Goal: Task Accomplishment & Management: Manage account settings

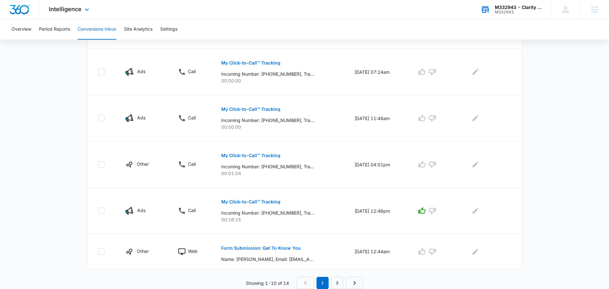
click at [514, 14] on div "M332943" at bounding box center [518, 12] width 47 height 4
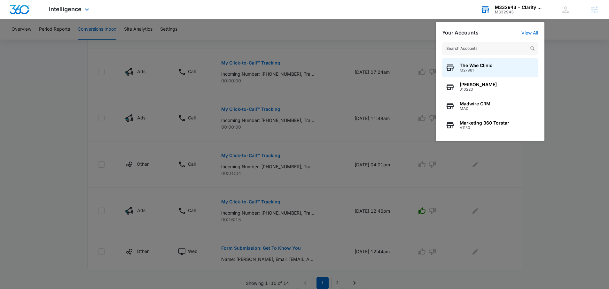
type input "k"
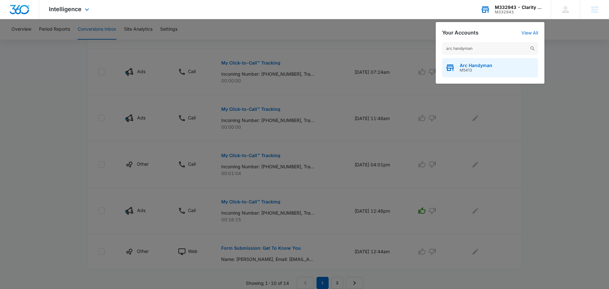
type input "arc handyman"
click at [473, 64] on span "Arc Handyman" at bounding box center [476, 65] width 33 height 5
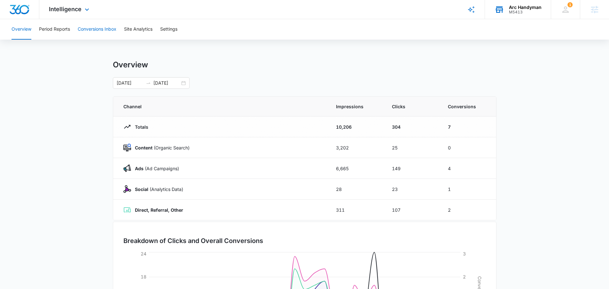
click at [101, 34] on button "Conversions Inbox" at bounding box center [97, 29] width 39 height 20
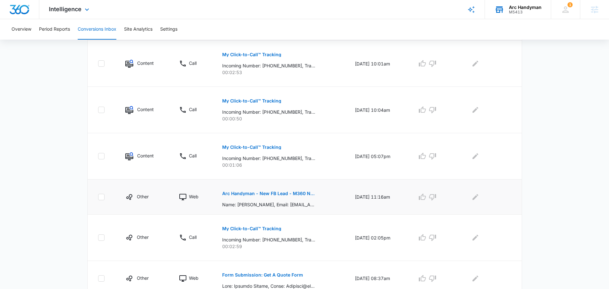
scroll to position [207, 0]
click at [275, 196] on button "Arc Handyman - New FB Lead - M360 Notification" at bounding box center [268, 193] width 93 height 15
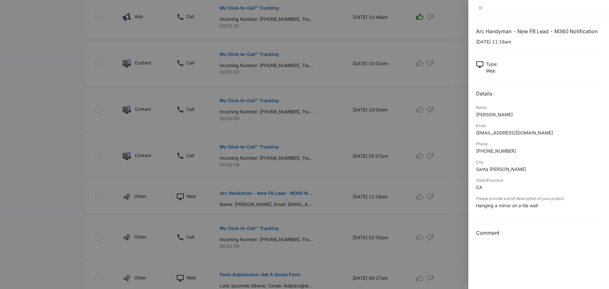
click at [481, 11] on div at bounding box center [538, 8] width 141 height 16
click at [482, 7] on icon "close" at bounding box center [480, 7] width 5 height 5
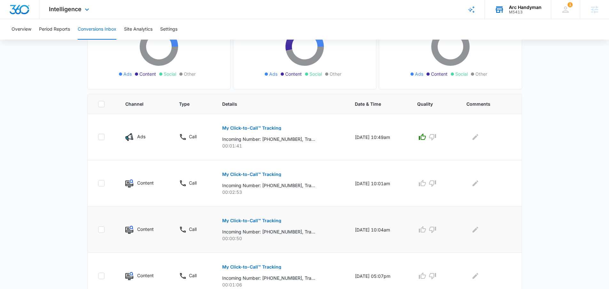
scroll to position [118, 0]
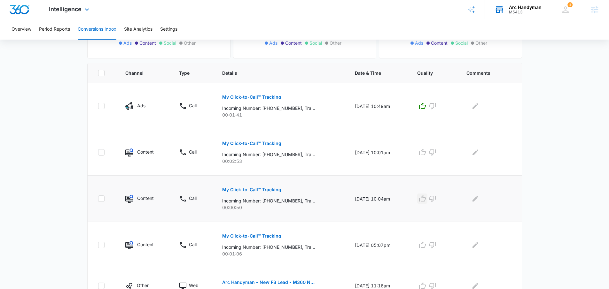
click at [425, 200] on icon "button" at bounding box center [422, 199] width 8 height 8
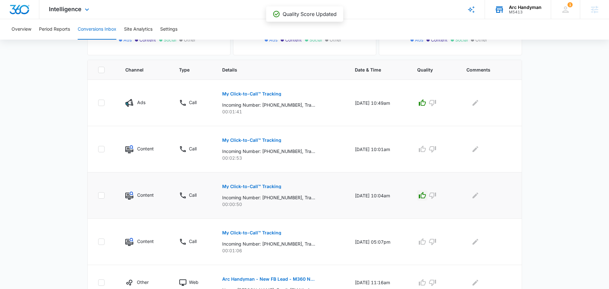
scroll to position [88, 0]
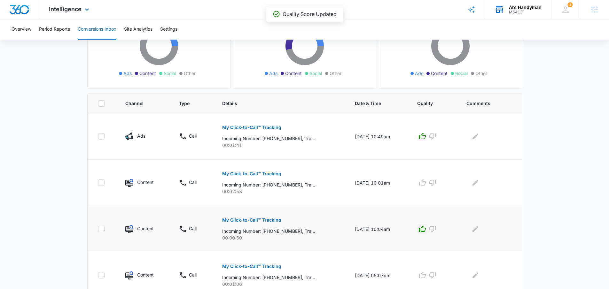
click at [539, 144] on main "Filters [DATE] [DATE] New Conversion Total Conversions: 21 Ads Content Social O…" at bounding box center [304, 255] width 609 height 594
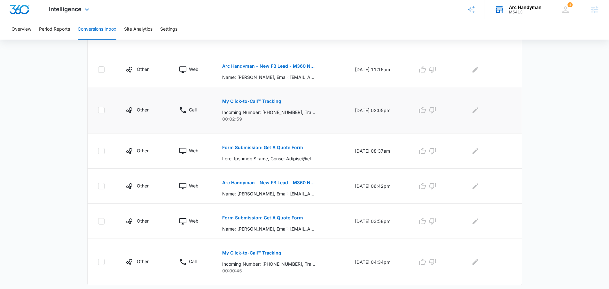
scroll to position [304, 0]
